Goal: Find specific page/section: Find specific page/section

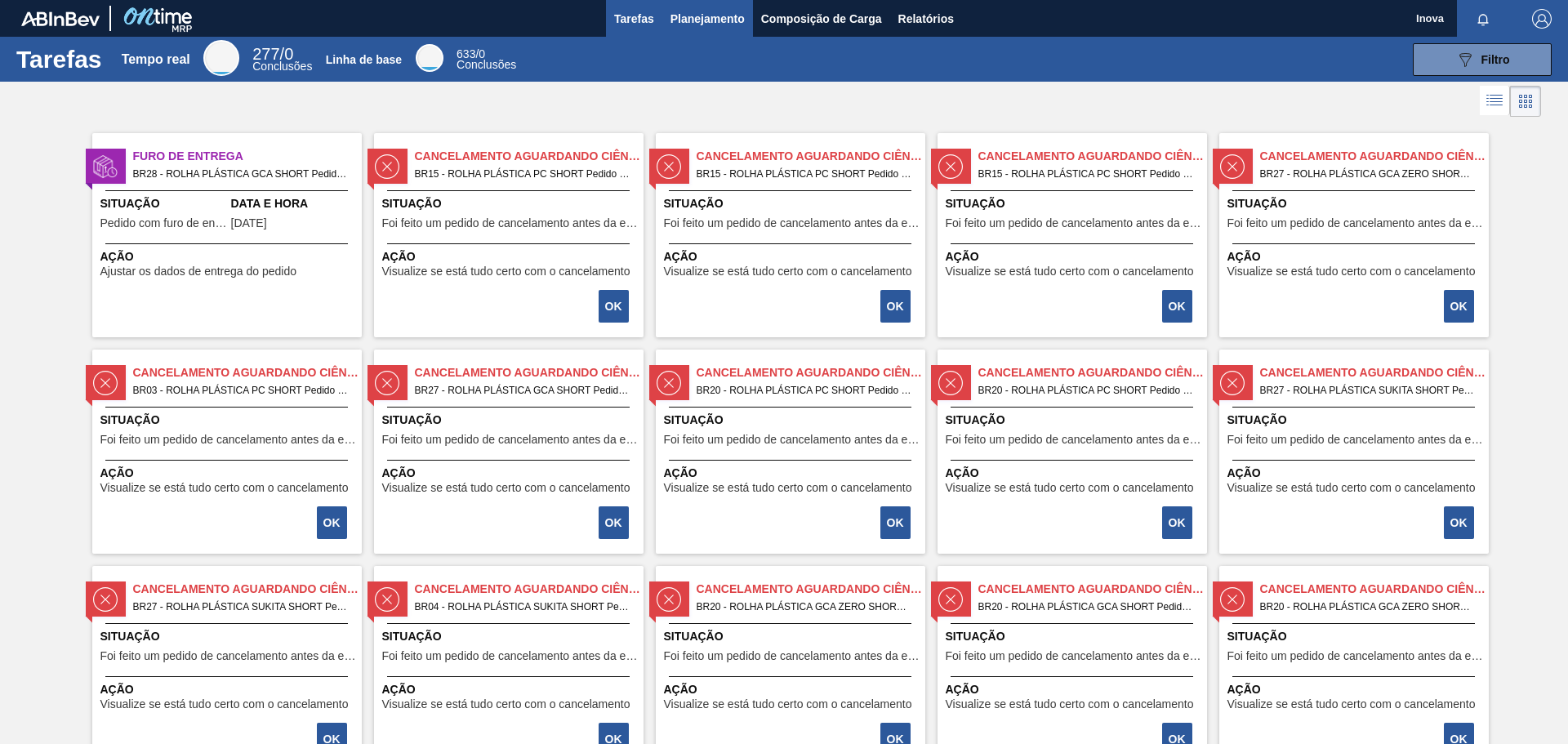
click at [693, 16] on font "Planejamento" at bounding box center [707, 19] width 74 height 13
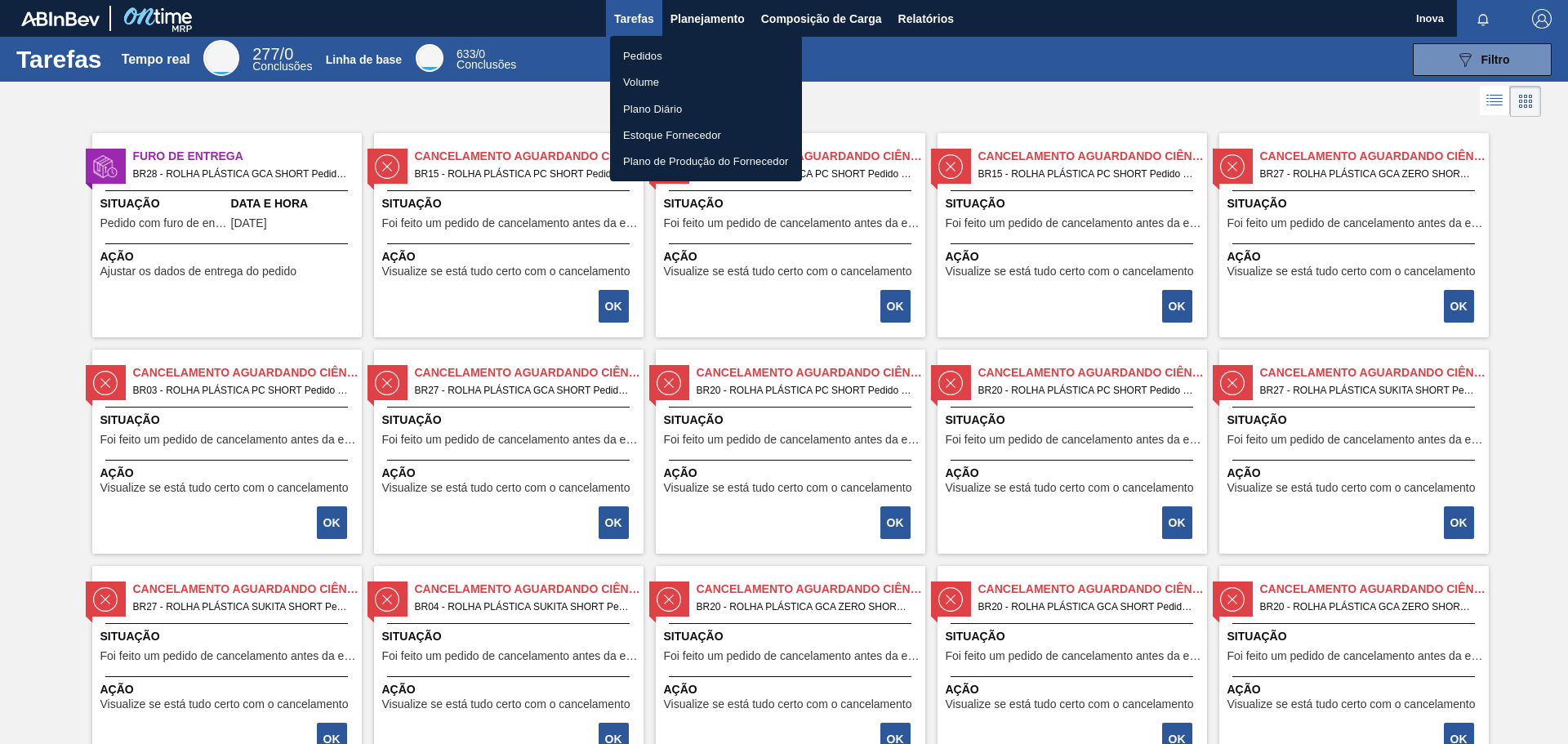
click at [655, 61] on font "Pedidos" at bounding box center [643, 55] width 39 height 12
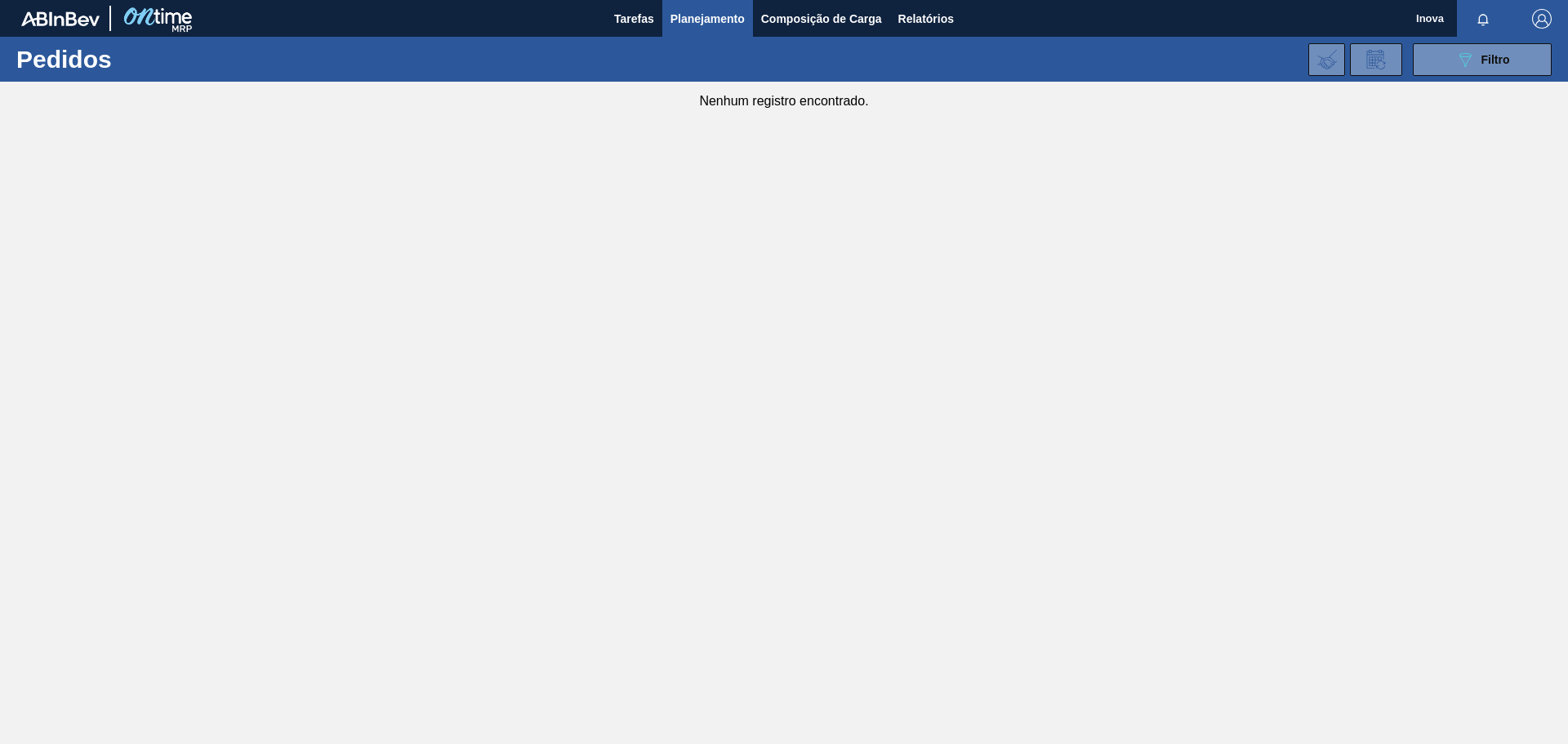
click at [714, 14] on font "Planejamento" at bounding box center [707, 19] width 74 height 13
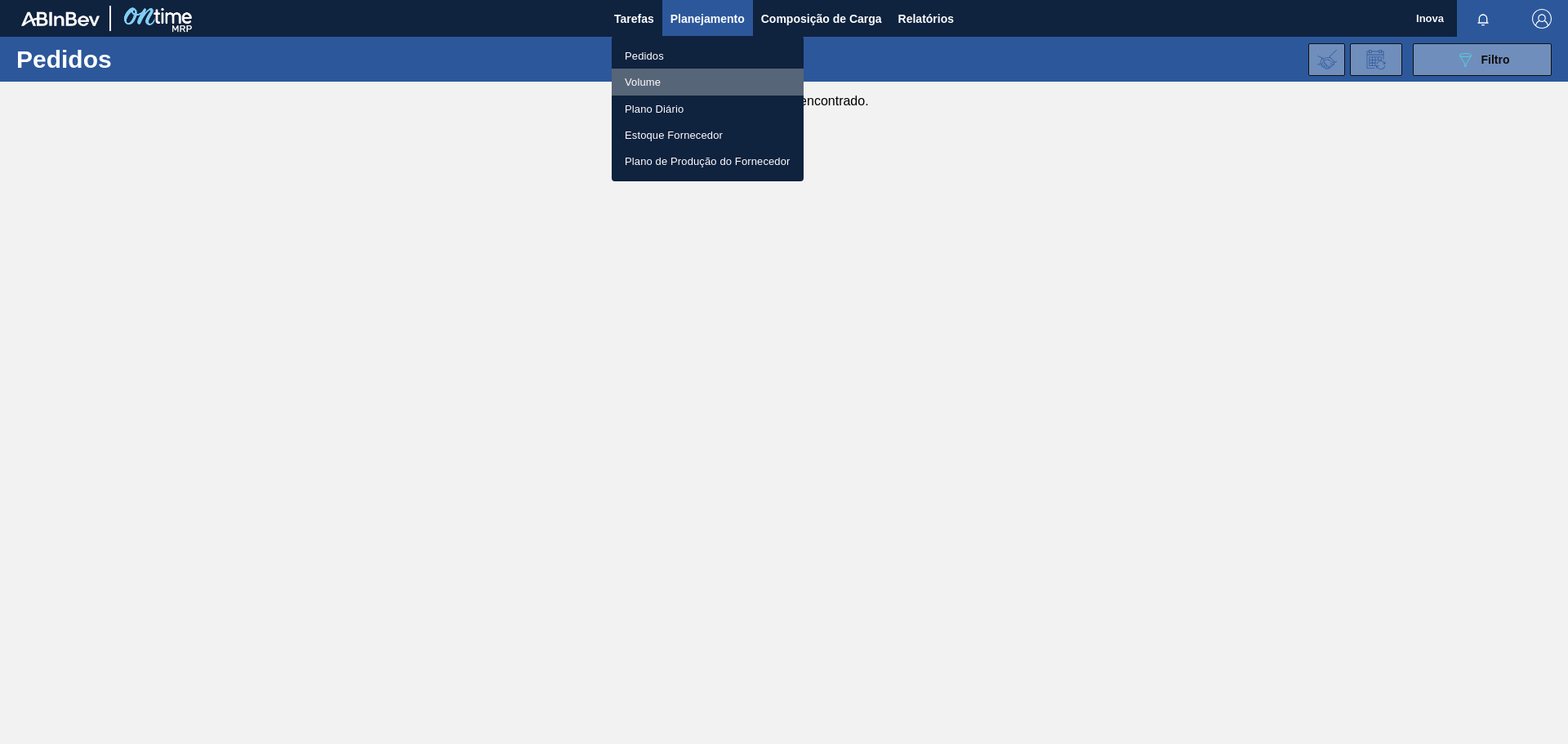
click at [652, 84] on font "Volume" at bounding box center [642, 82] width 36 height 12
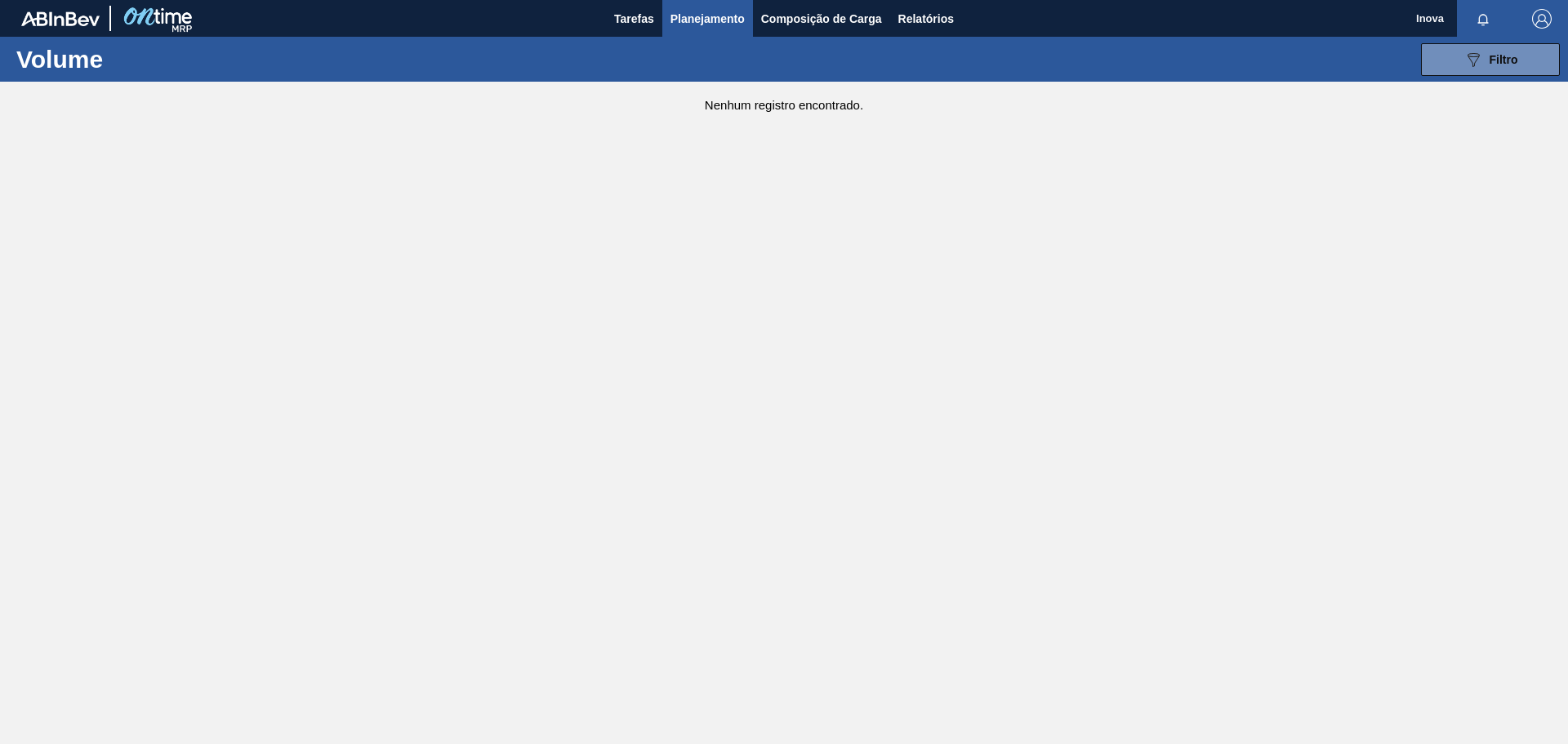
click at [699, 18] on font "Planejamento" at bounding box center [707, 19] width 74 height 13
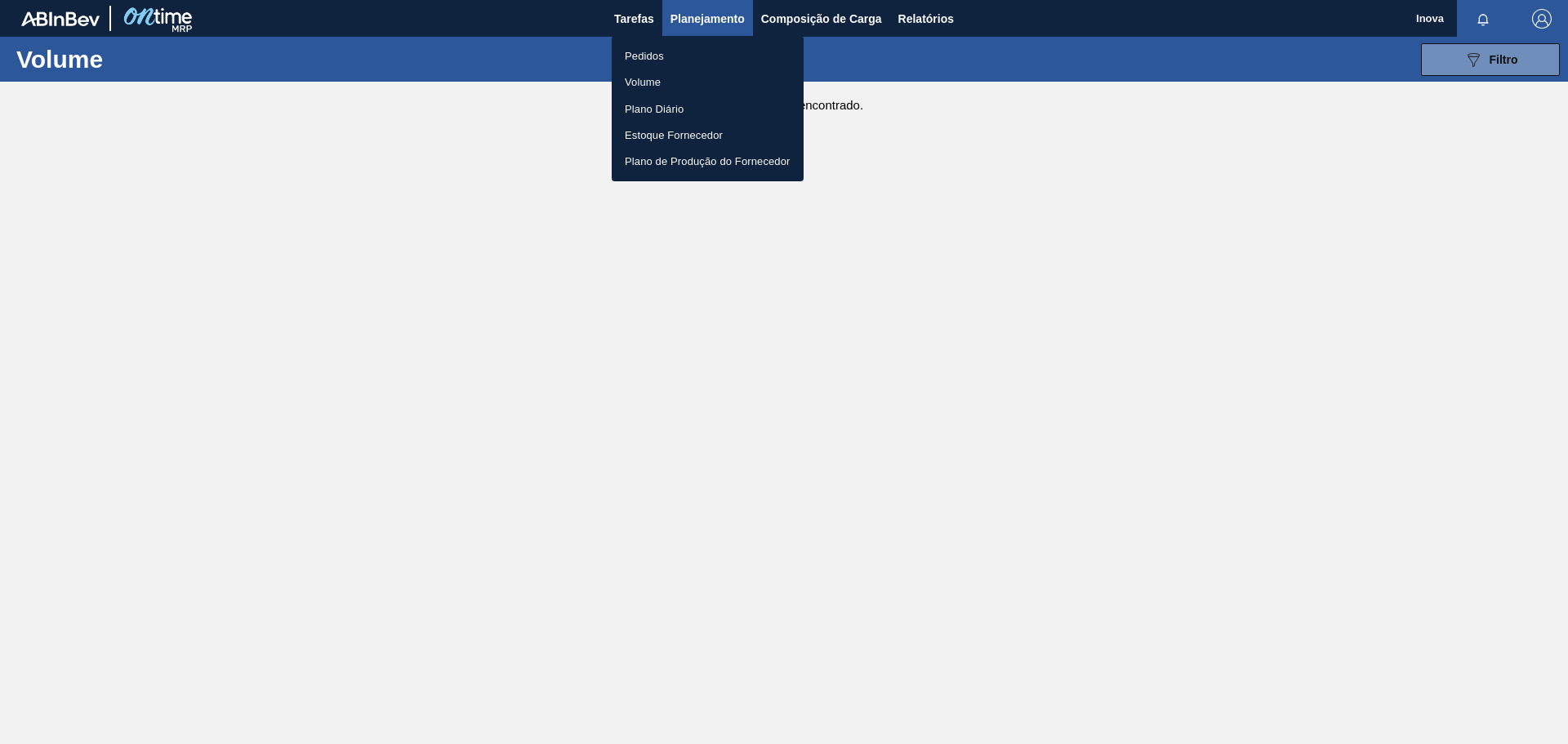
click at [661, 57] on font "Pedidos" at bounding box center [644, 55] width 39 height 12
